Goal: Information Seeking & Learning: Learn about a topic

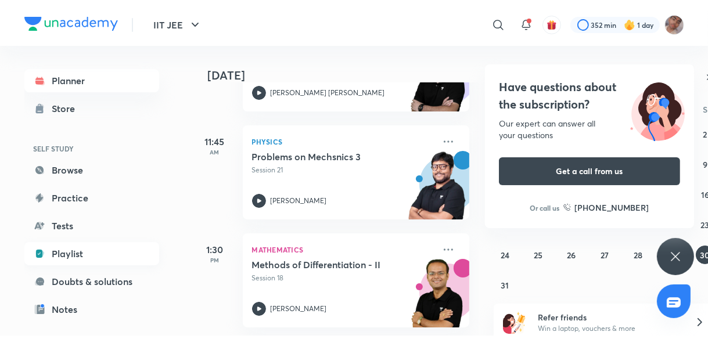
scroll to position [128, 0]
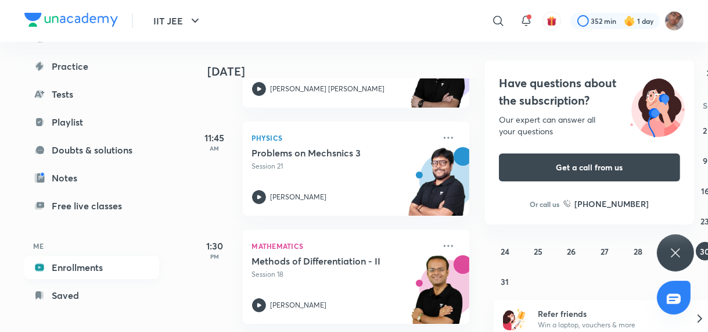
click at [121, 265] on link "Enrollments" at bounding box center [91, 267] width 135 height 23
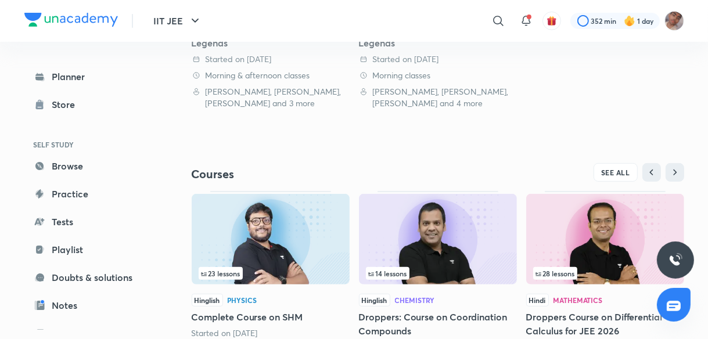
scroll to position [460, 0]
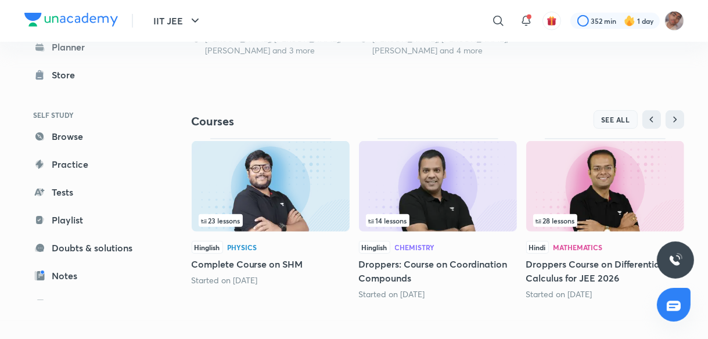
click at [620, 119] on span "SEE ALL" at bounding box center [615, 120] width 29 height 8
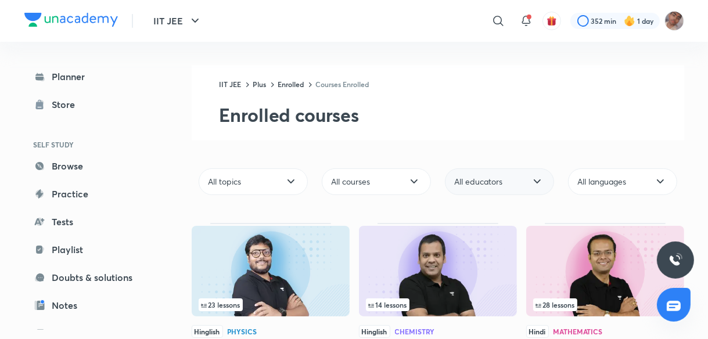
click at [501, 180] on span "All educators" at bounding box center [479, 182] width 48 height 12
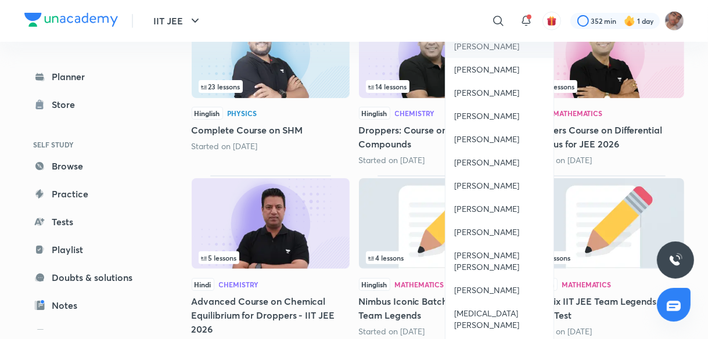
scroll to position [220, 0]
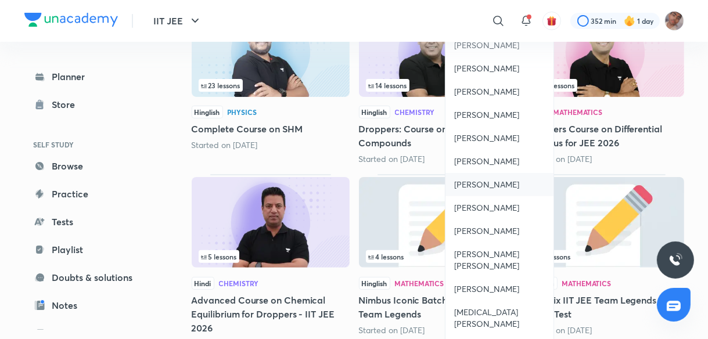
click at [500, 179] on span "[PERSON_NAME]" at bounding box center [487, 185] width 65 height 12
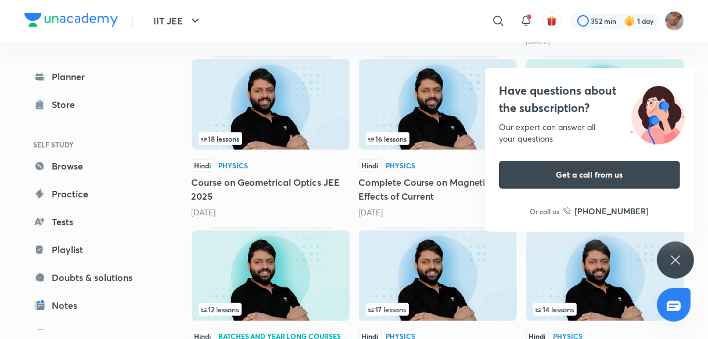
scroll to position [338, 0]
click at [562, 275] on img at bounding box center [605, 276] width 158 height 91
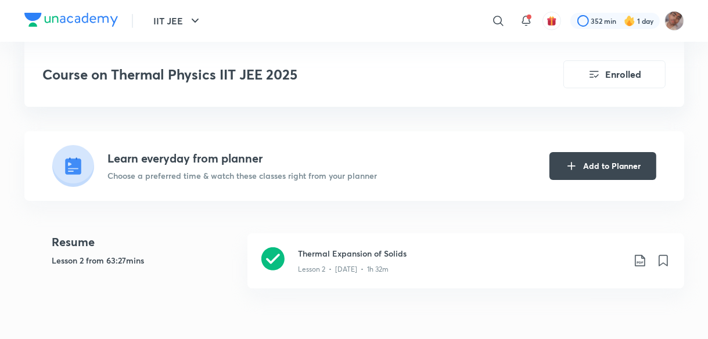
scroll to position [342, 0]
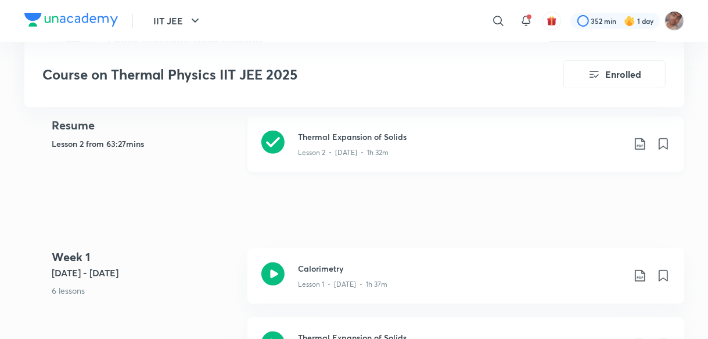
click at [451, 153] on div "Lesson 2 • [DATE] • 1h 32m" at bounding box center [461, 150] width 325 height 15
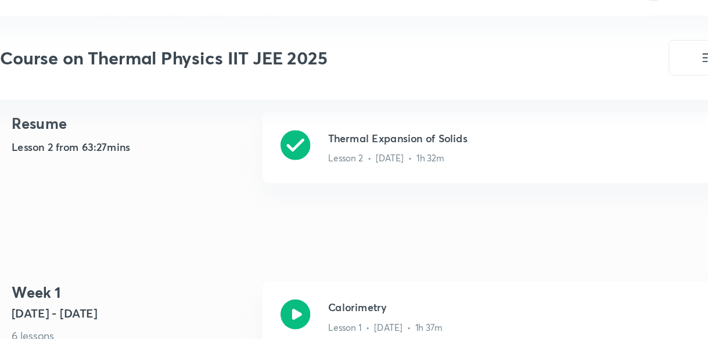
scroll to position [342, 0]
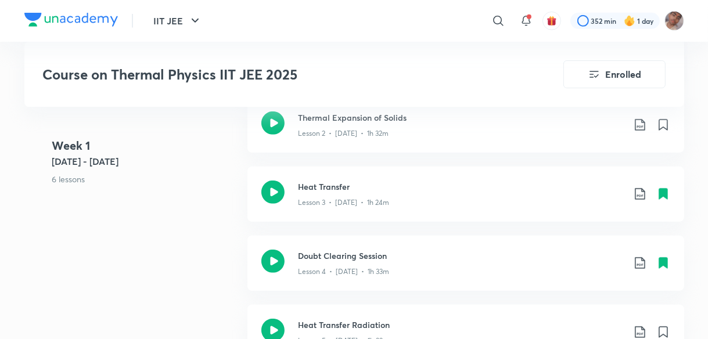
scroll to position [561, 0]
click at [416, 194] on div "Lesson 3 • [DATE] • 1h 24m" at bounding box center [461, 200] width 325 height 15
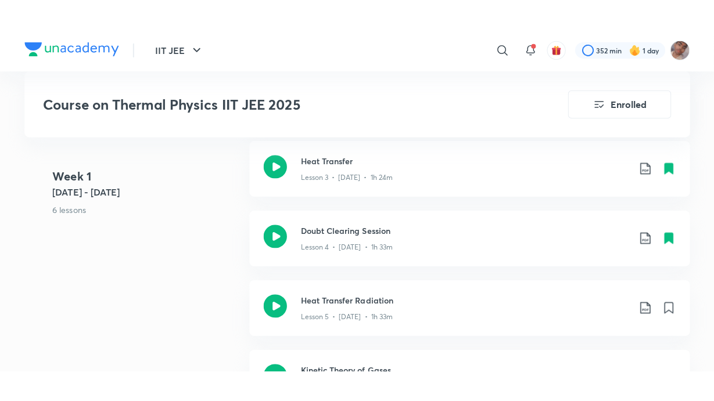
scroll to position [617, 0]
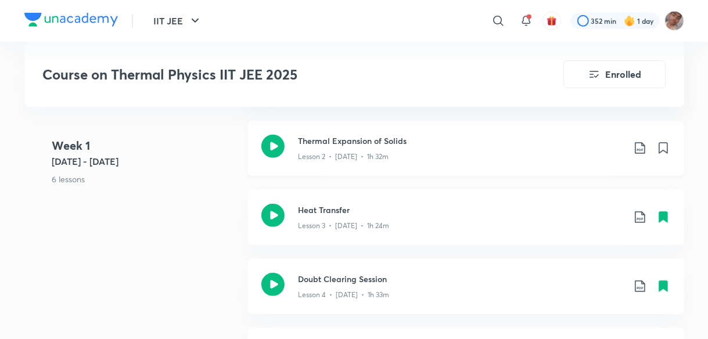
scroll to position [539, 0]
click at [493, 209] on h3 "Heat Transfer" at bounding box center [461, 209] width 325 height 12
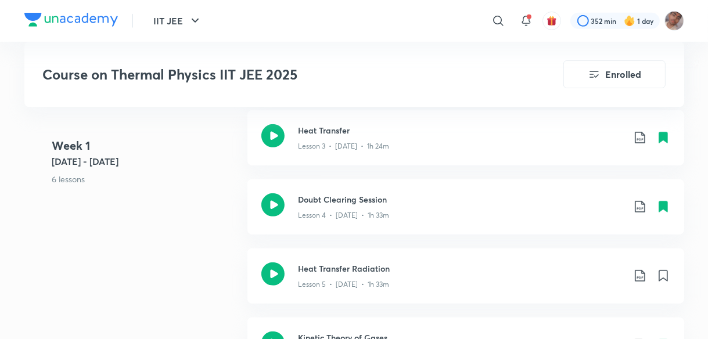
scroll to position [619, 0]
click at [496, 195] on h3 "Doubt Clearing Session" at bounding box center [461, 199] width 325 height 12
